Goal: Task Accomplishment & Management: Manage account settings

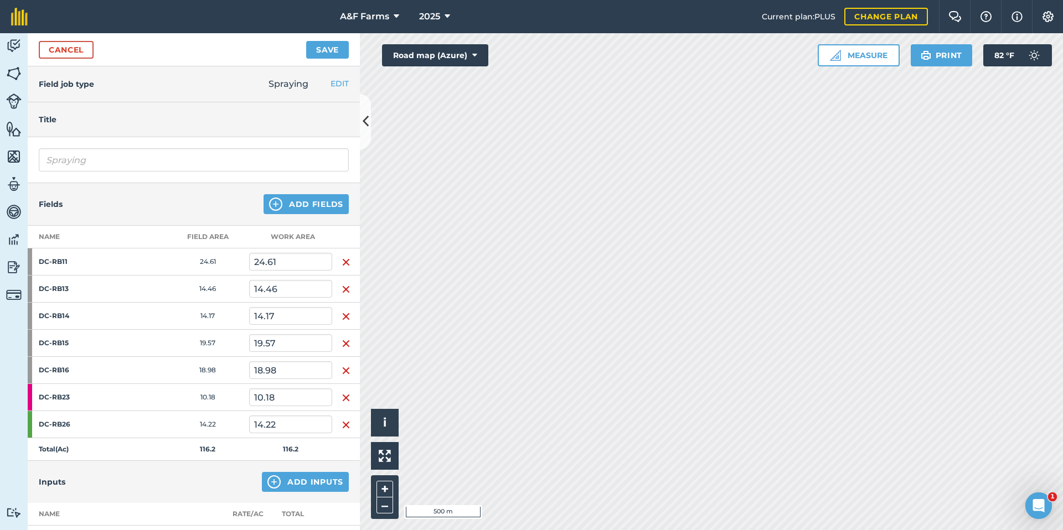
scroll to position [137, 0]
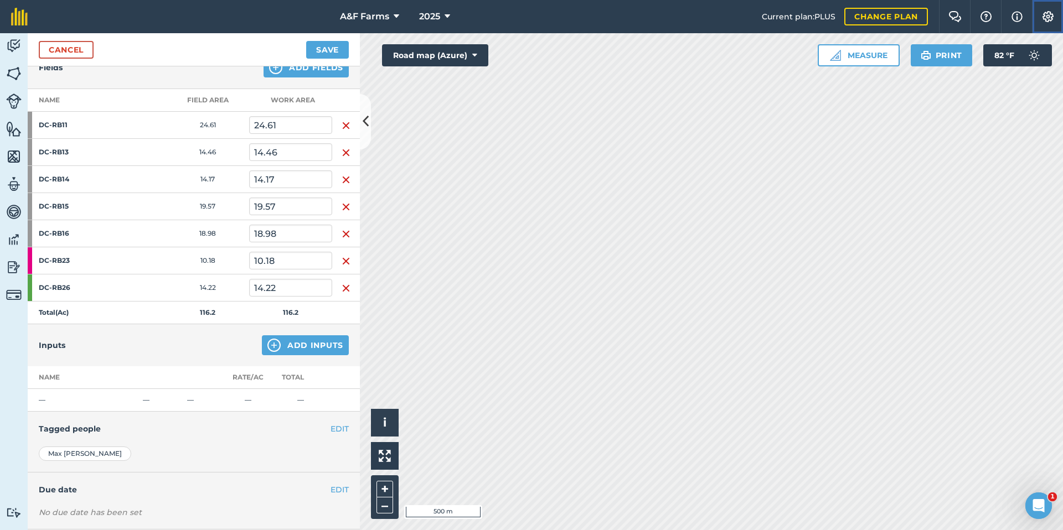
click at [1056, 23] on button "Settings" at bounding box center [1047, 16] width 31 height 33
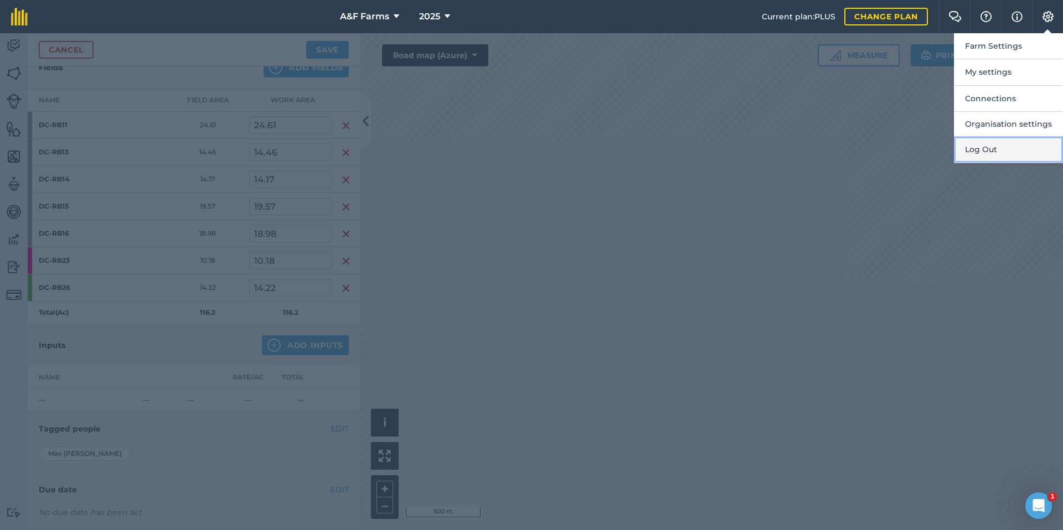
click at [981, 154] on button "Log Out" at bounding box center [1008, 150] width 109 height 26
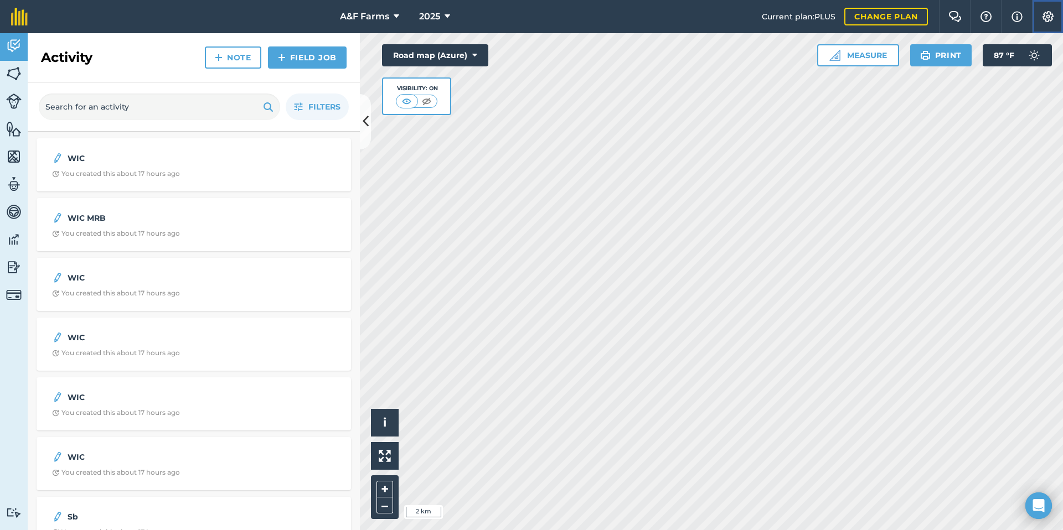
click at [1062, 15] on button "Settings" at bounding box center [1047, 16] width 31 height 33
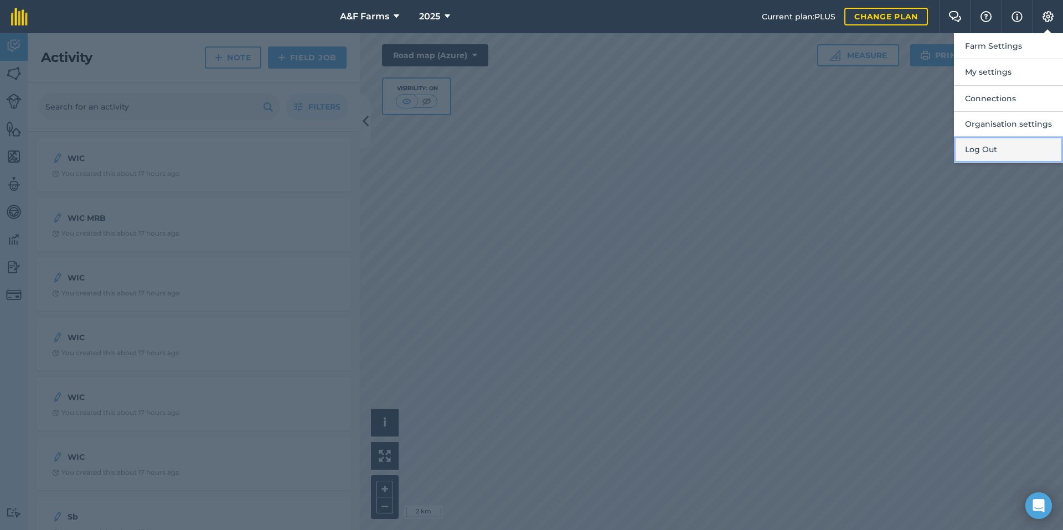
click at [967, 137] on button "Log Out" at bounding box center [1008, 150] width 109 height 26
